Goal: Transaction & Acquisition: Purchase product/service

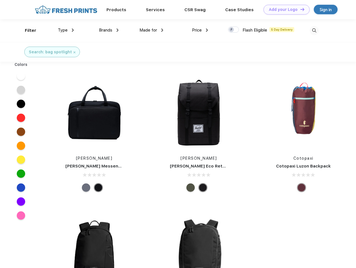
click at [285, 10] on link "Add your Logo Design Tool" at bounding box center [287, 10] width 46 height 10
click at [0, 0] on div "Design Tool" at bounding box center [0, 0] width 0 height 0
click at [300, 9] on link "Add your Logo Design Tool" at bounding box center [287, 10] width 46 height 10
click at [27, 30] on div "Filter" at bounding box center [30, 30] width 11 height 6
click at [66, 30] on span "Type" at bounding box center [63, 30] width 10 height 5
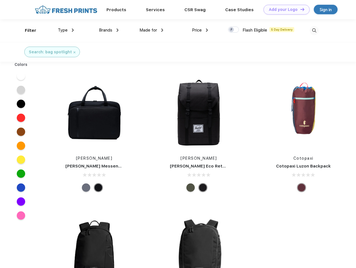
click at [109, 30] on span "Brands" at bounding box center [105, 30] width 13 height 5
click at [152, 30] on span "Made for" at bounding box center [148, 30] width 18 height 5
click at [200, 30] on span "Price" at bounding box center [197, 30] width 10 height 5
click at [234, 30] on div at bounding box center [233, 30] width 11 height 6
click at [232, 30] on input "checkbox" at bounding box center [230, 28] width 4 height 4
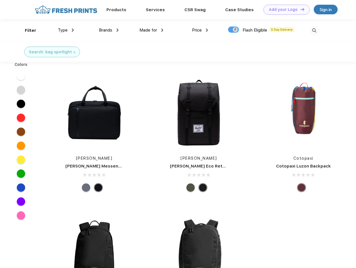
click at [314, 30] on img at bounding box center [314, 30] width 9 height 9
